Goal: Information Seeking & Learning: Find specific fact

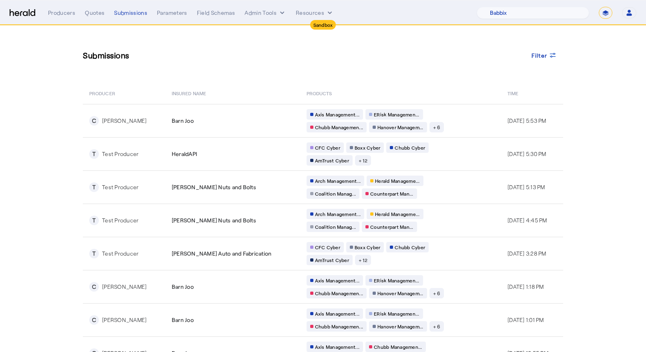
select select "pfm_129z_babbix"
select select "*******"
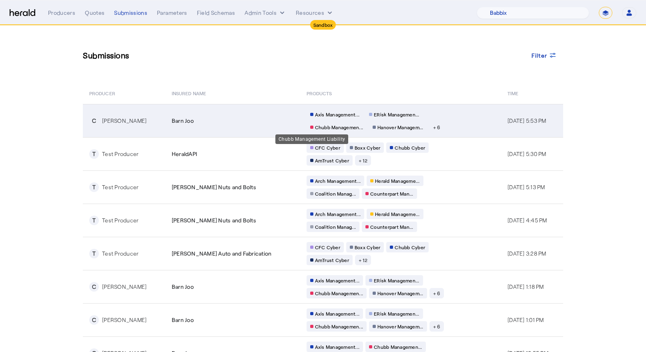
click at [316, 123] on div "Chubb Managemen..." at bounding box center [337, 127] width 60 height 10
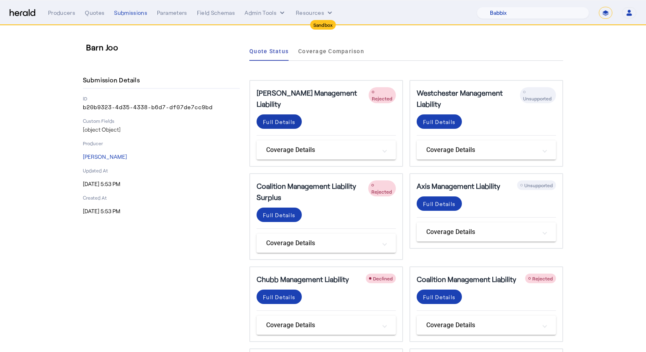
click at [283, 112] on span at bounding box center [279, 121] width 45 height 19
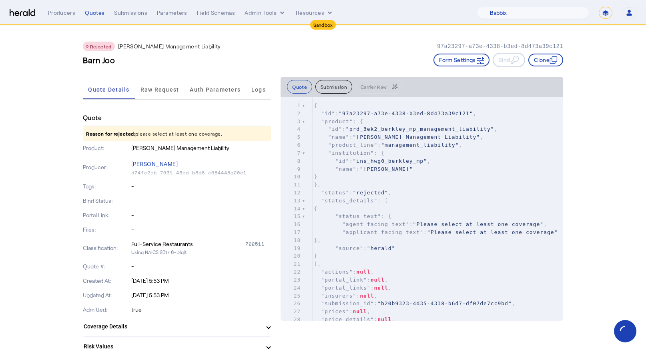
click at [390, 162] on span ""ins_hwg0_berkley_mp"" at bounding box center [390, 161] width 74 height 6
type input "**********"
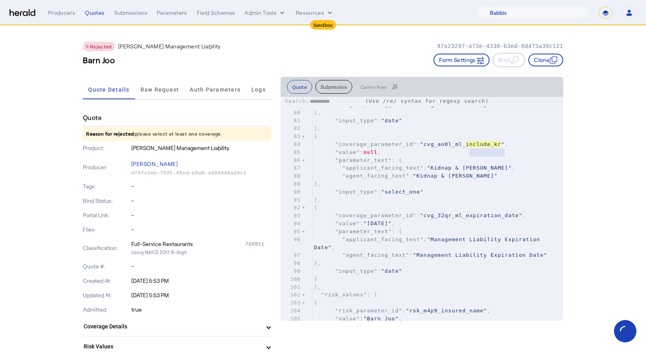
scroll to position [597, 0]
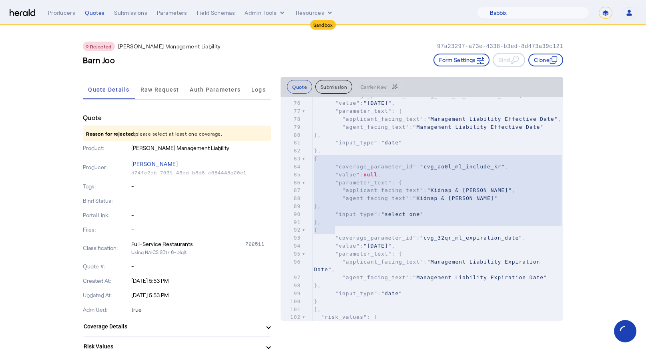
type textarea "**********"
drag, startPoint x: 337, startPoint y: 229, endPoint x: 282, endPoint y: 171, distance: 80.4
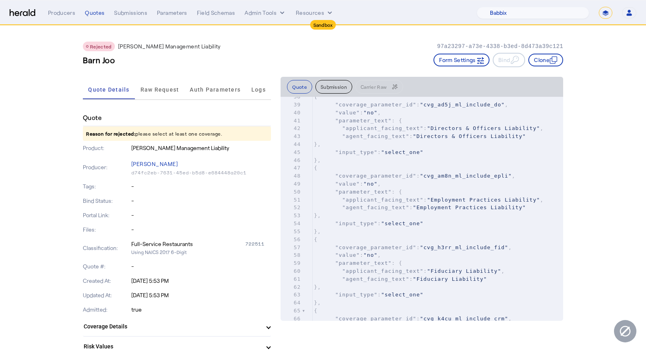
scroll to position [0, 0]
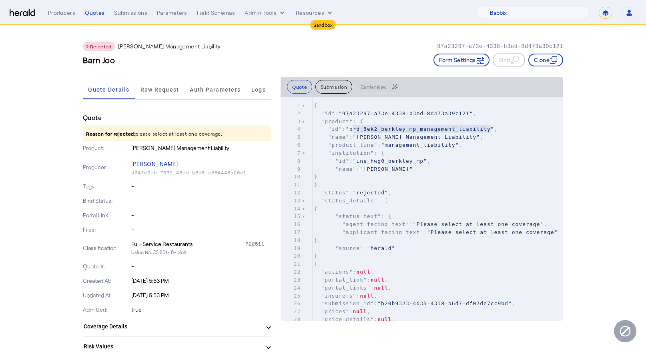
type textarea "**********"
drag, startPoint x: 352, startPoint y: 131, endPoint x: 494, endPoint y: 128, distance: 141.8
click at [494, 128] on span ""prd_3ek2_berkley_mp_management_liability"" at bounding box center [420, 129] width 149 height 6
click at [360, 183] on pre "}," at bounding box center [437, 185] width 251 height 8
type input "**********"
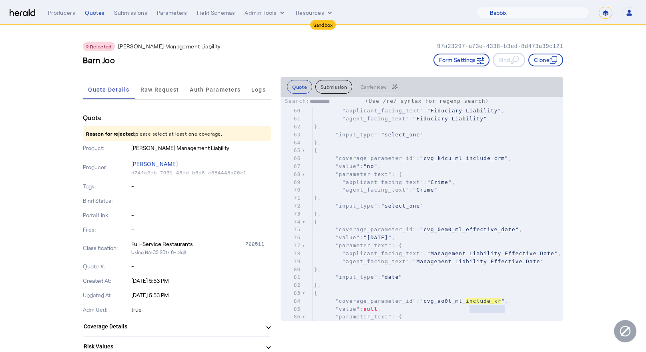
scroll to position [507, 0]
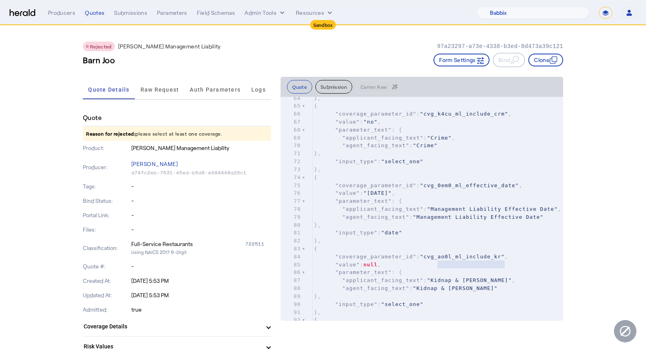
type textarea "**********"
drag, startPoint x: 504, startPoint y: 266, endPoint x: 428, endPoint y: 264, distance: 76.5
click at [56, 20] on nav "Sandbox Menu Producers Quotes Submissions Parameters Field Schemas Admin Tools …" at bounding box center [323, 12] width 646 height 25
click at [58, 12] on div "Producers" at bounding box center [61, 13] width 27 height 8
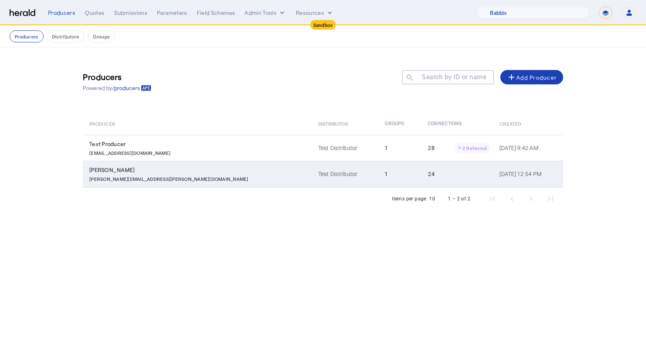
click at [102, 167] on div "[PERSON_NAME]" at bounding box center [198, 170] width 219 height 8
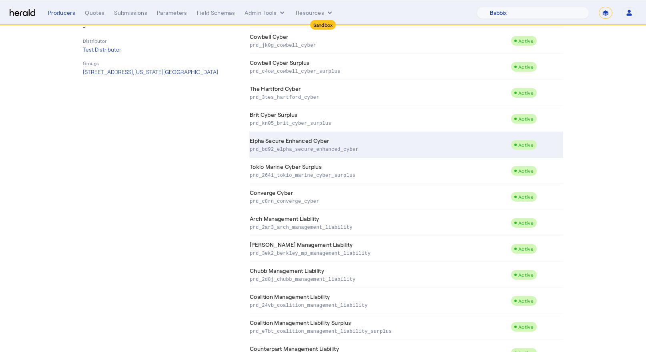
scroll to position [215, 0]
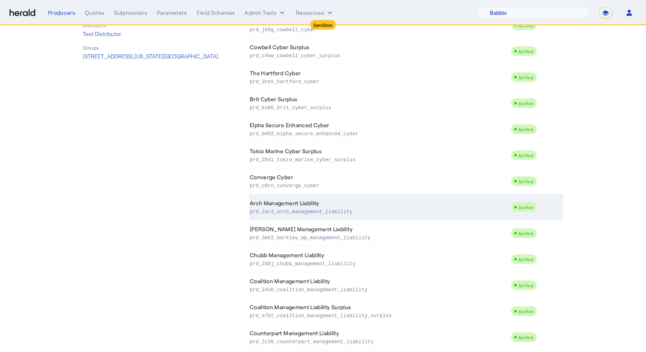
drag, startPoint x: 370, startPoint y: 213, endPoint x: 250, endPoint y: 211, distance: 119.3
click at [250, 211] on p "prd_2ar3_arch_management_liability" at bounding box center [379, 211] width 258 height 8
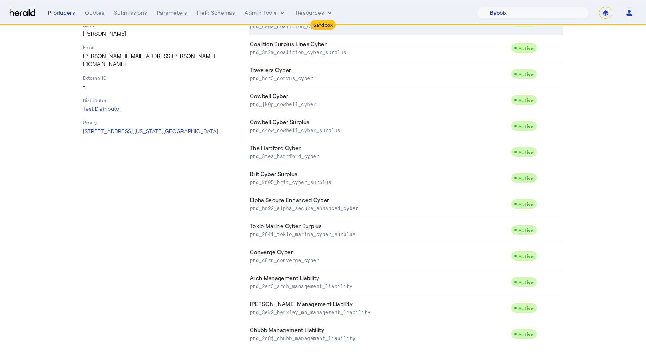
scroll to position [148, 0]
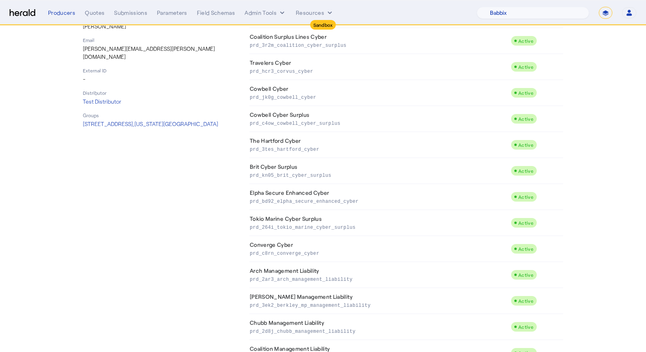
drag, startPoint x: 345, startPoint y: 175, endPoint x: 181, endPoint y: 193, distance: 165.1
click at [181, 195] on div "[PERSON_NAME] Enabled [PERSON_NAME][EMAIL_ADDRESS][PERSON_NAME][DOMAIN_NAME] Pr…" at bounding box center [323, 258] width 480 height 685
click at [181, 193] on div "[PERSON_NAME] Enabled [PERSON_NAME][EMAIL_ADDRESS][PERSON_NAME][DOMAIN_NAME] Pr…" at bounding box center [161, 258] width 157 height 685
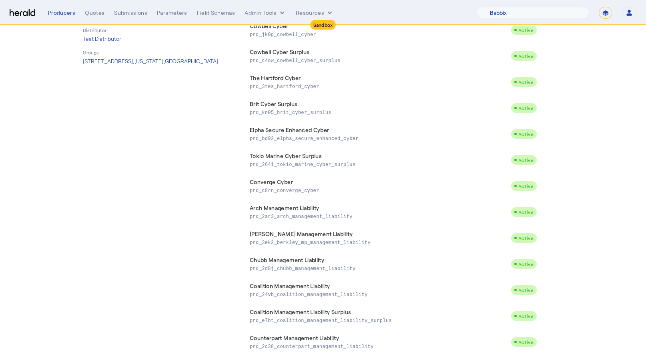
scroll to position [211, 0]
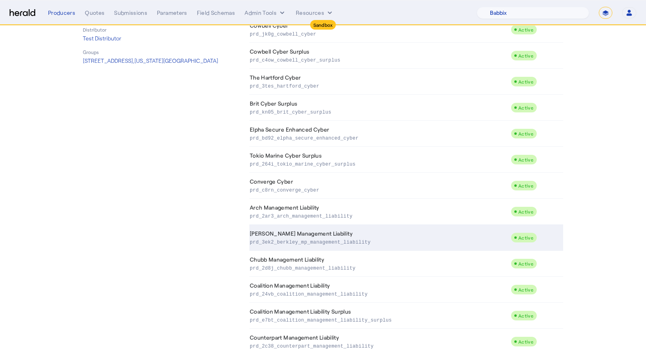
copy p "prd_3ek2_berkley_mp_management_liability"
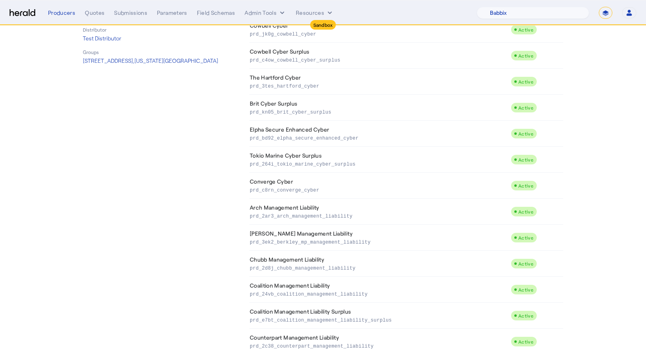
drag, startPoint x: 388, startPoint y: 245, endPoint x: 248, endPoint y: 243, distance: 139.8
click at [250, 243] on p "prd_3ek2_berkley_mp_management_liability" at bounding box center [379, 242] width 258 height 8
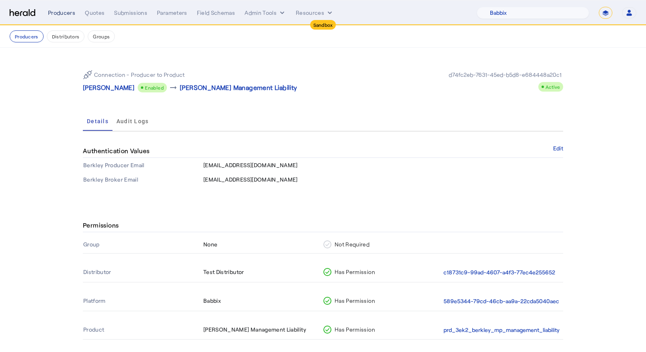
click at [56, 16] on div "Producers" at bounding box center [61, 13] width 27 height 8
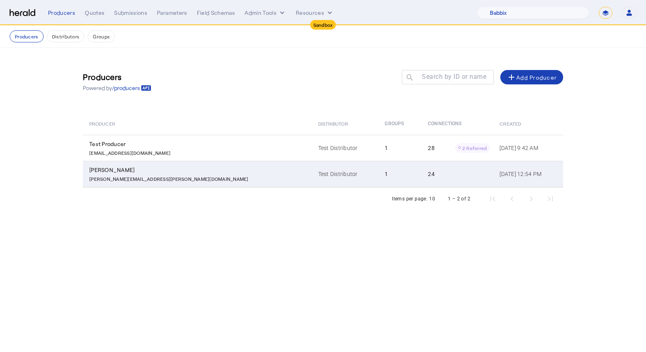
click at [109, 176] on p "[PERSON_NAME][EMAIL_ADDRESS][PERSON_NAME][DOMAIN_NAME]" at bounding box center [168, 178] width 159 height 8
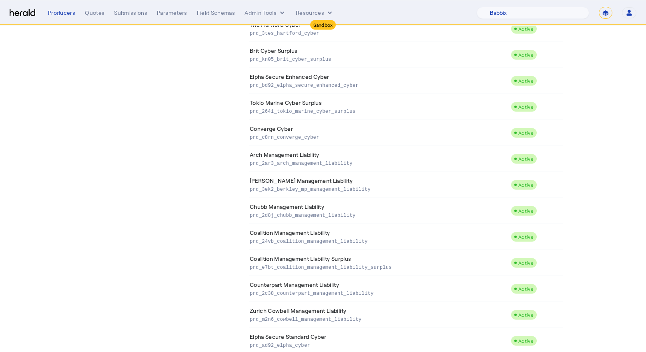
scroll to position [412, 0]
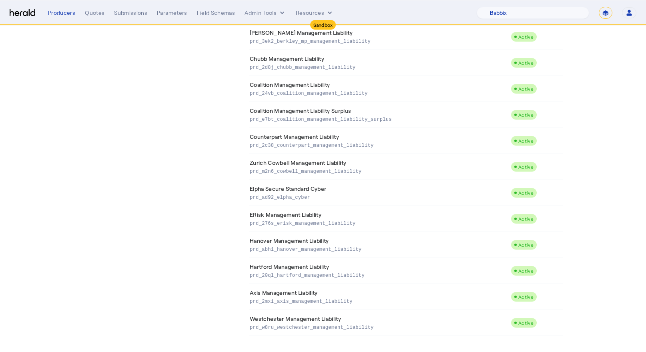
drag, startPoint x: 390, startPoint y: 335, endPoint x: 245, endPoint y: 38, distance: 329.8
copy table "At-Bay Surplus Lines Cyber prd_dku2_atbay_cyber_surplus Active Coalition Cyber …"
click at [130, 9] on div "Submissions" at bounding box center [130, 13] width 33 height 8
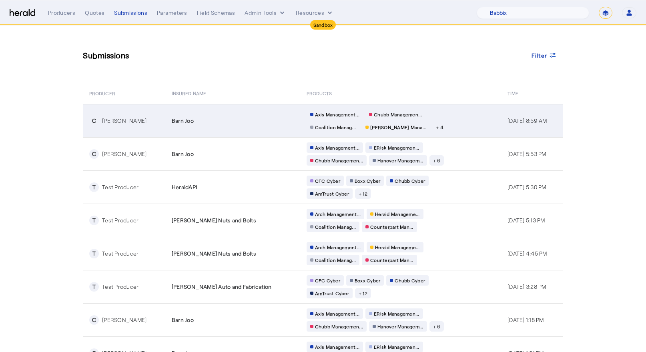
click at [227, 132] on td "Barn Joo" at bounding box center [232, 120] width 135 height 33
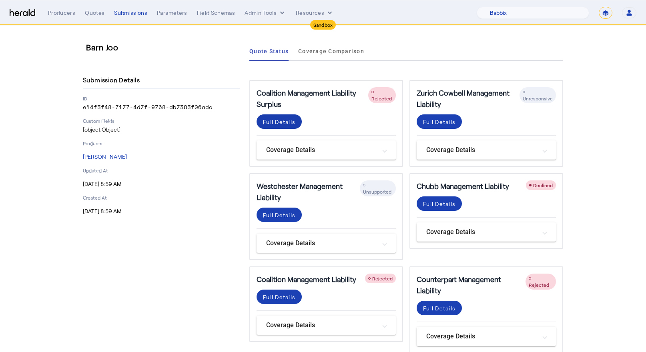
click at [285, 127] on span at bounding box center [279, 121] width 45 height 19
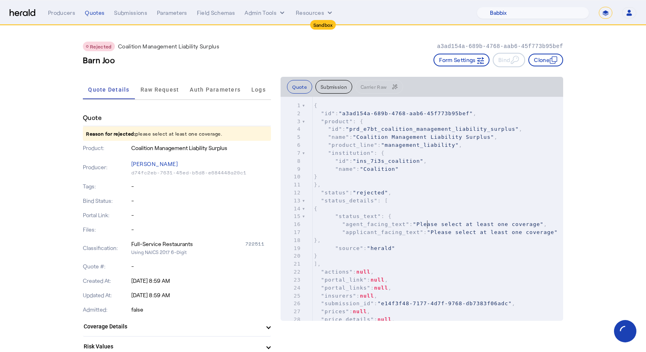
click at [427, 225] on span ""Please select at least one coverage"" at bounding box center [478, 224] width 131 height 6
type input "**********"
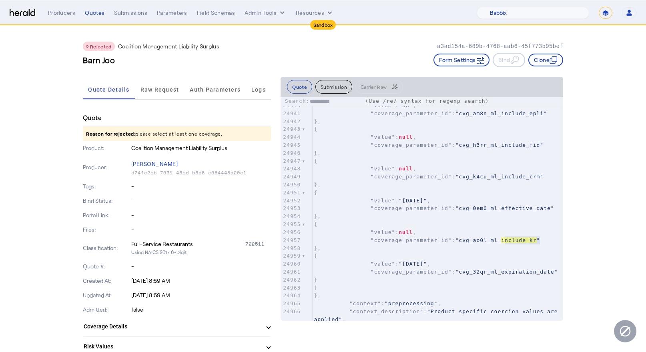
scroll to position [198580, 0]
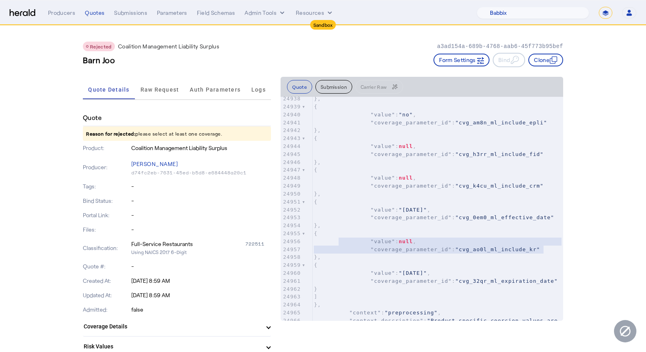
type textarea "**********"
drag, startPoint x: 552, startPoint y: 247, endPoint x: 332, endPoint y: 237, distance: 220.1
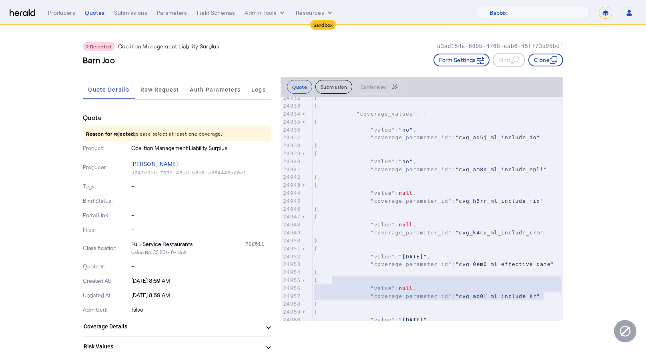
scroll to position [198530, 0]
